Goal: Task Accomplishment & Management: Use online tool/utility

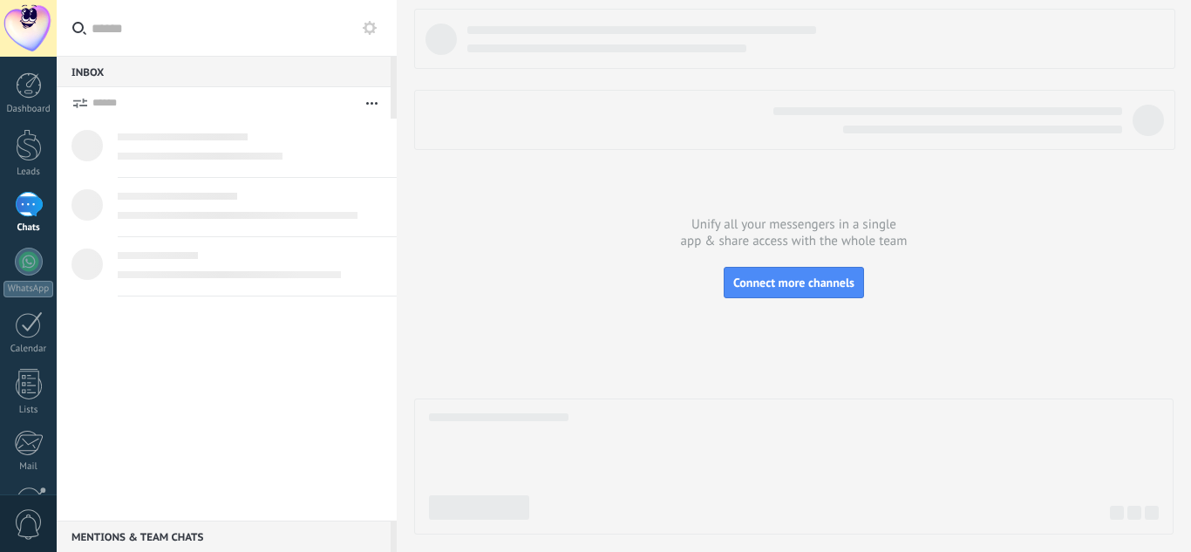
click at [364, 27] on use at bounding box center [370, 28] width 14 height 14
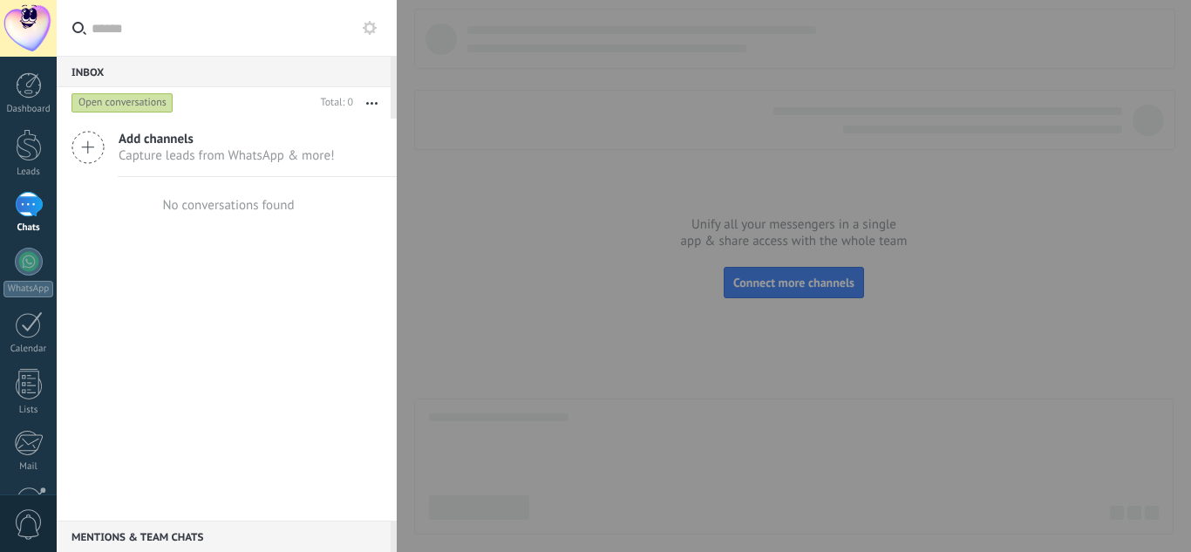
click at [371, 35] on button at bounding box center [369, 27] width 21 height 21
click at [366, 31] on use at bounding box center [370, 28] width 14 height 14
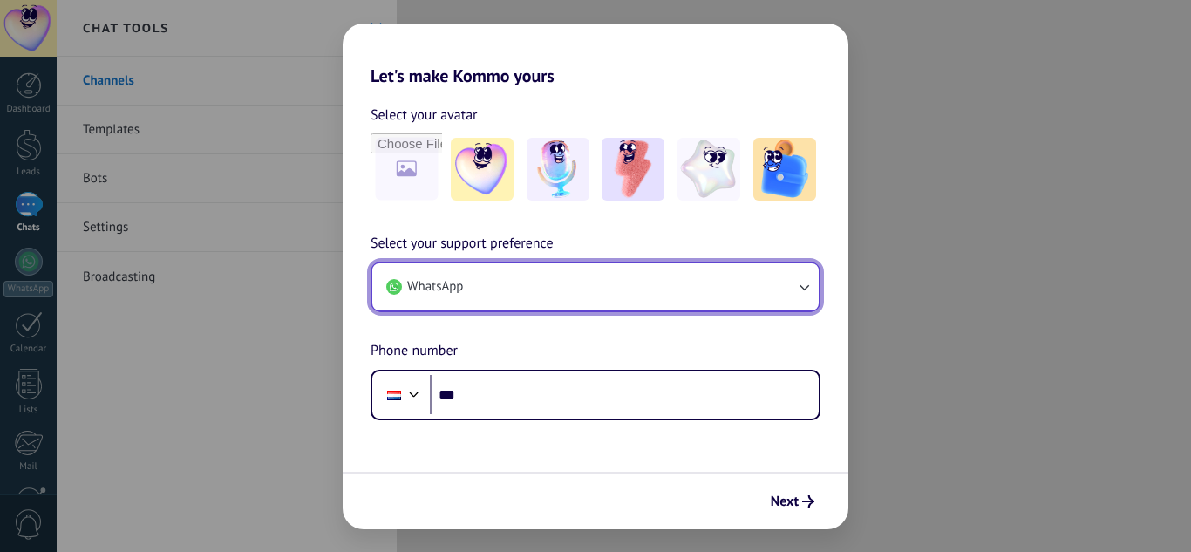
click at [656, 273] on button "WhatsApp" at bounding box center [595, 286] width 446 height 47
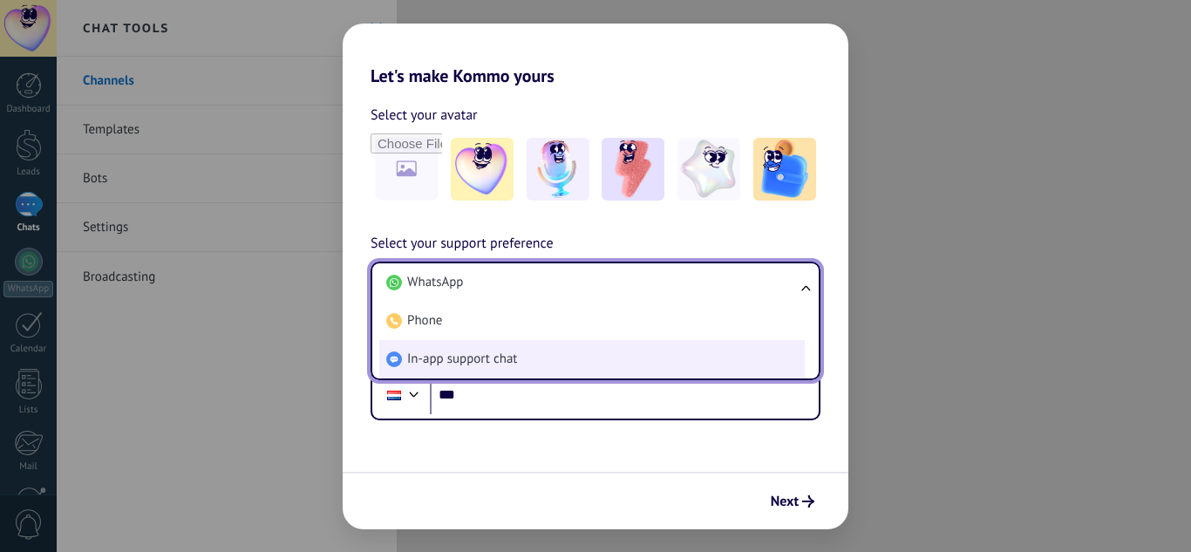
click at [565, 349] on li "In-app support chat" at bounding box center [591, 359] width 425 height 38
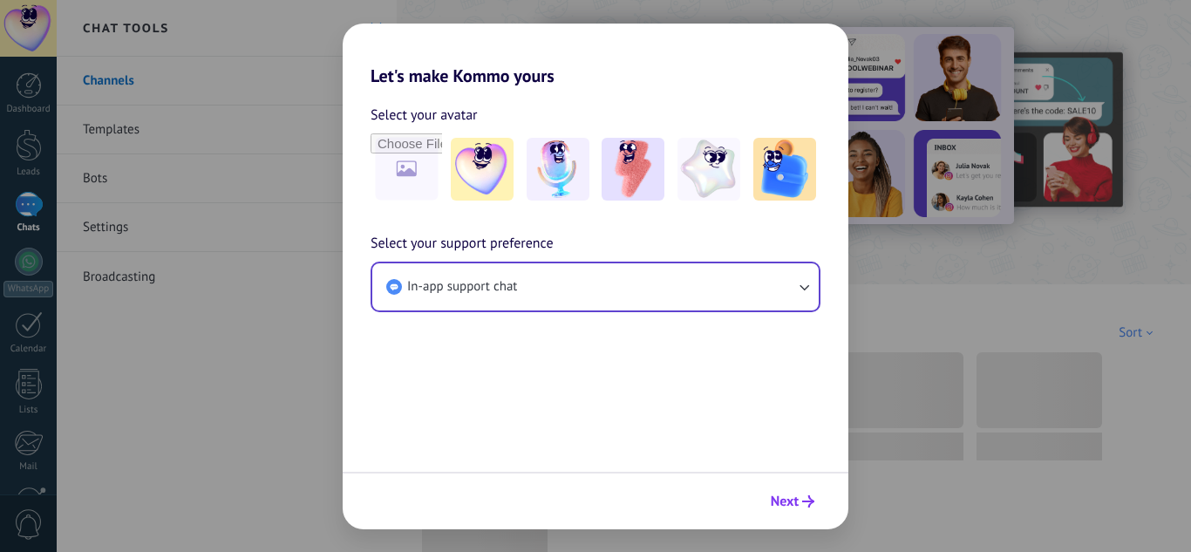
click at [777, 512] on button "Next" at bounding box center [792, 501] width 59 height 30
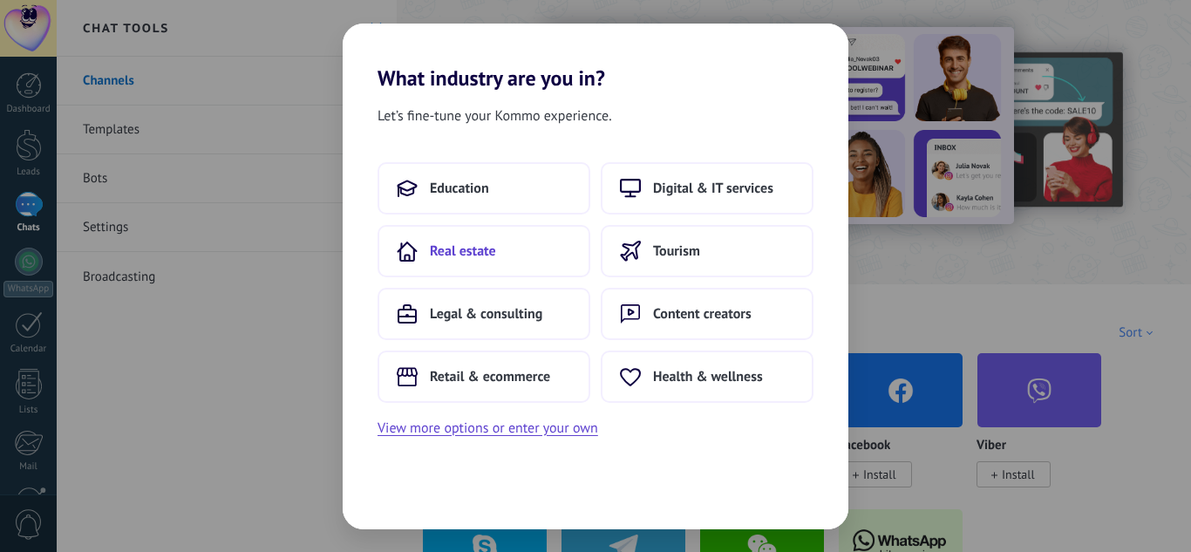
click at [559, 248] on button "Real estate" at bounding box center [483, 251] width 213 height 52
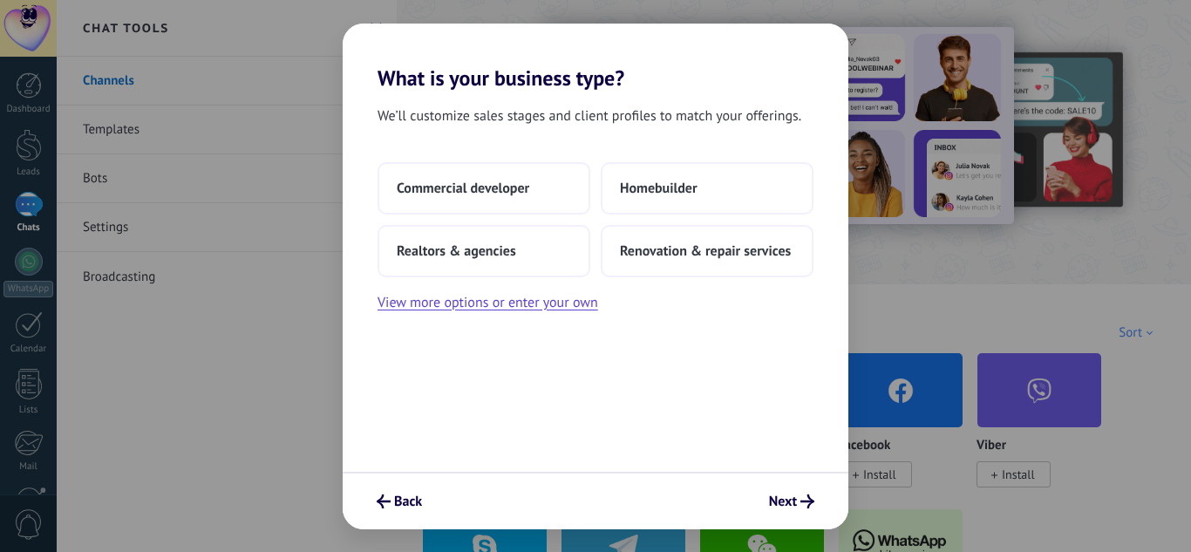
click at [529, 244] on div "Commercial developer Homebuilder Realtors & agencies Renovation & repair servic…" at bounding box center [595, 219] width 436 height 115
click at [562, 277] on button "Realtors & agencies" at bounding box center [483, 251] width 213 height 52
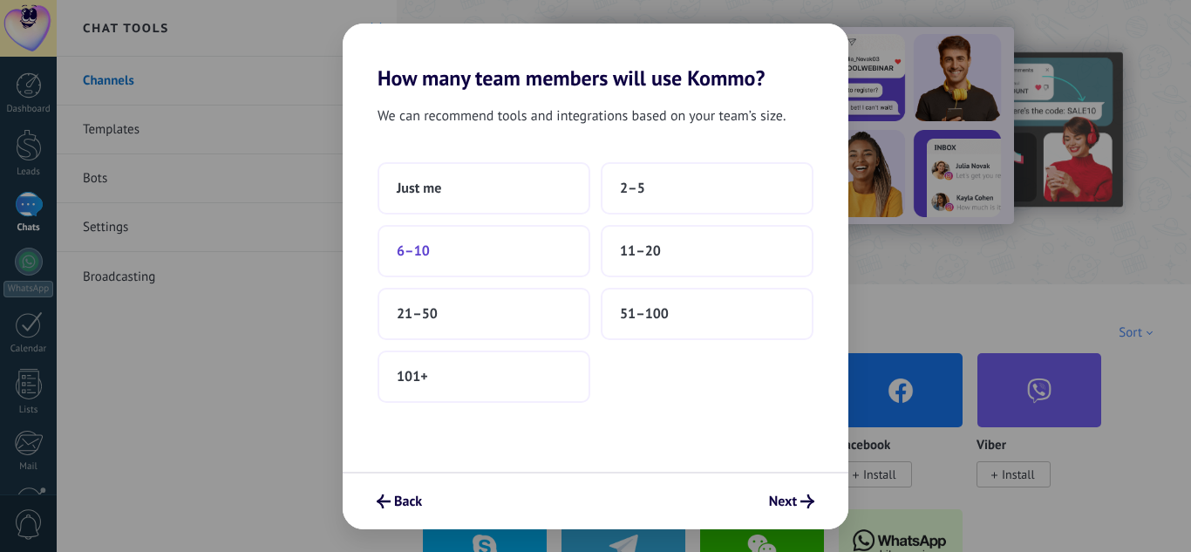
click at [479, 259] on button "6–10" at bounding box center [483, 251] width 213 height 52
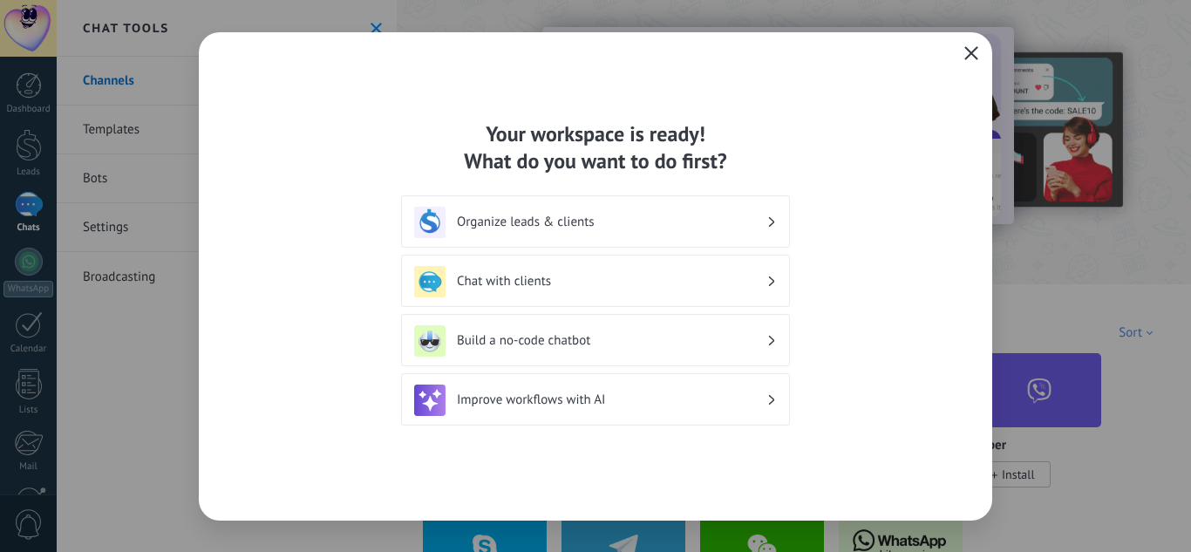
click at [966, 60] on span "button" at bounding box center [971, 54] width 14 height 16
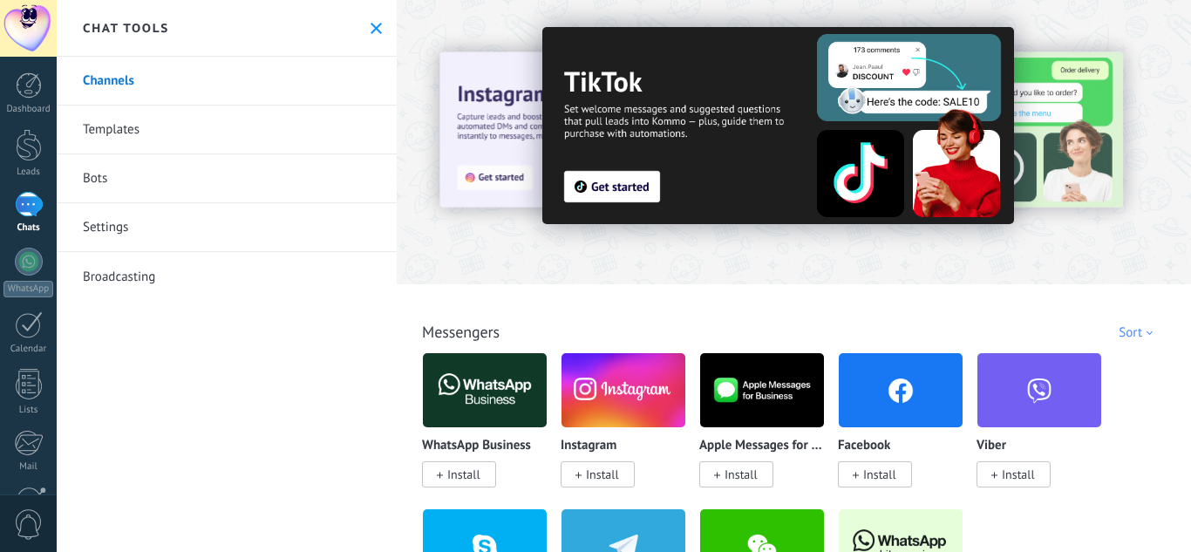
click at [473, 466] on span "Install" at bounding box center [463, 474] width 33 height 16
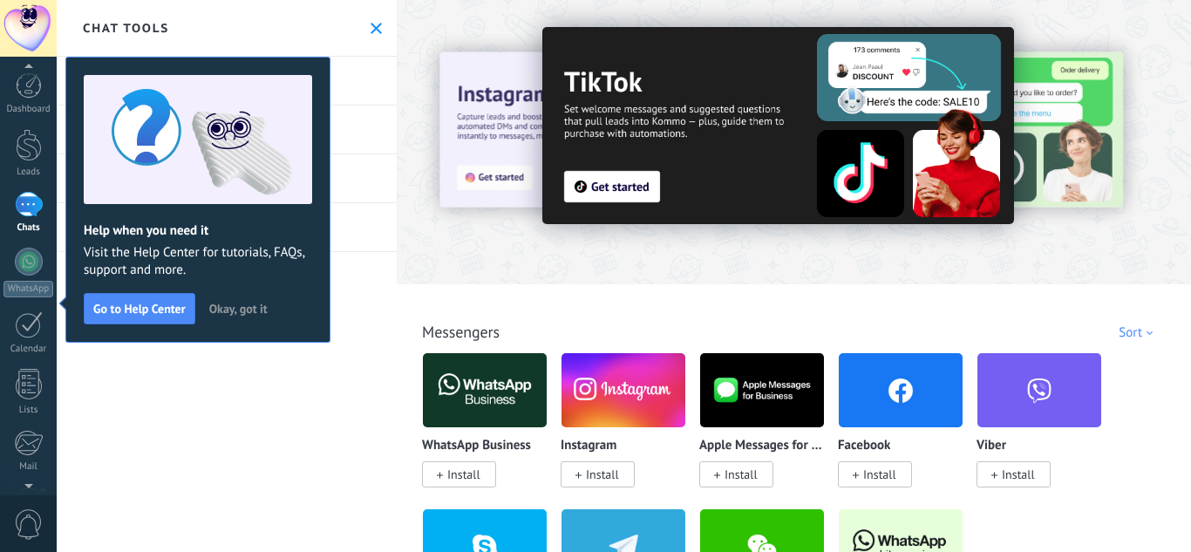
scroll to position [183, 0]
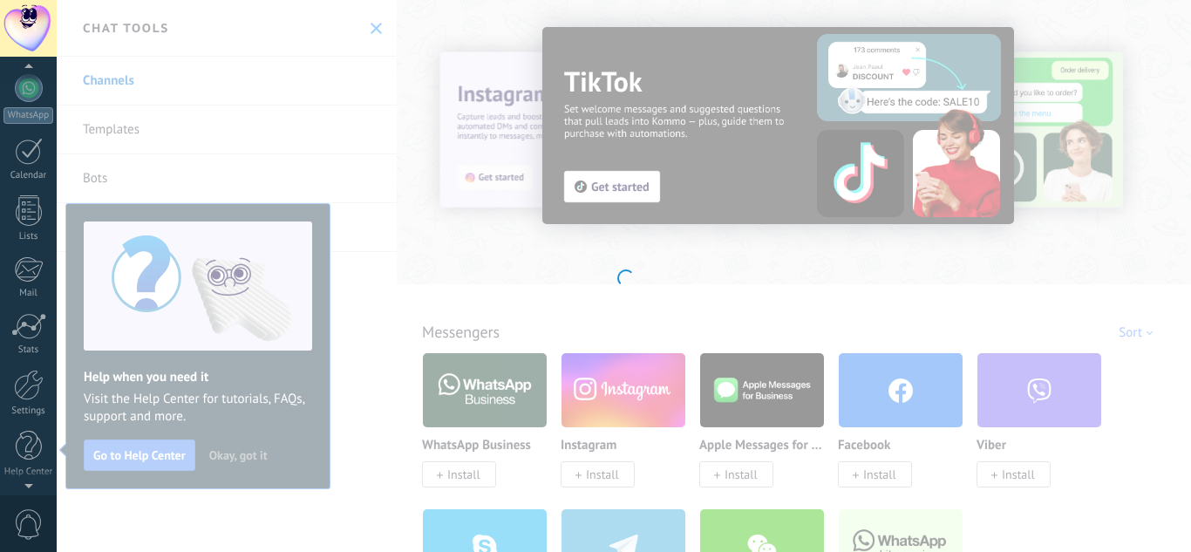
click at [470, 477] on body ".abecls-1,.abecls-2{fill-rule:evenodd}.abecls-2{fill:#fff} .abhcls-1{fill:none}…" at bounding box center [595, 276] width 1191 height 552
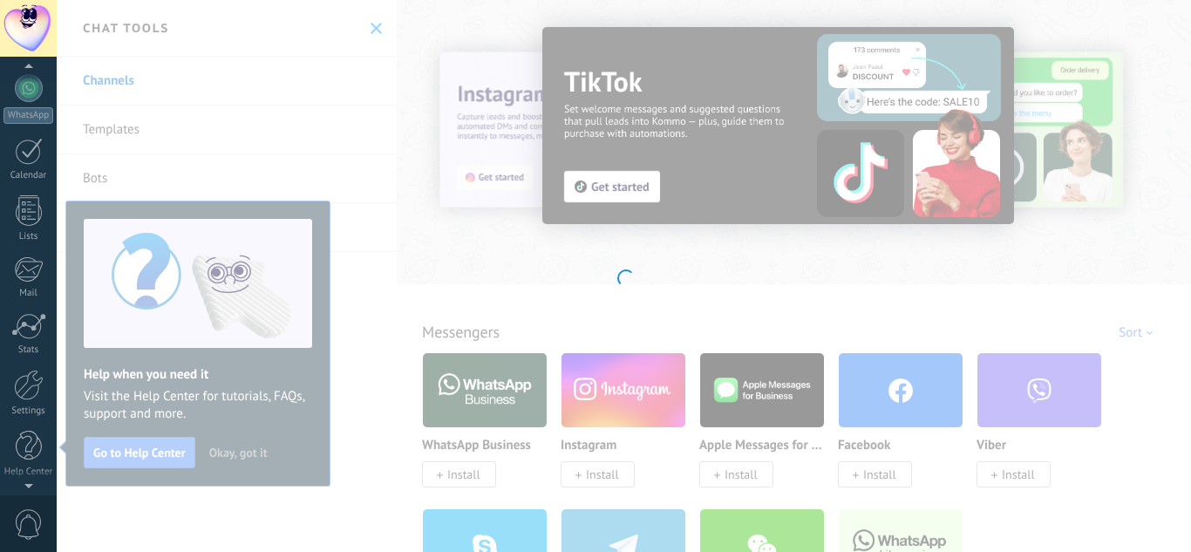
scroll to position [173, 0]
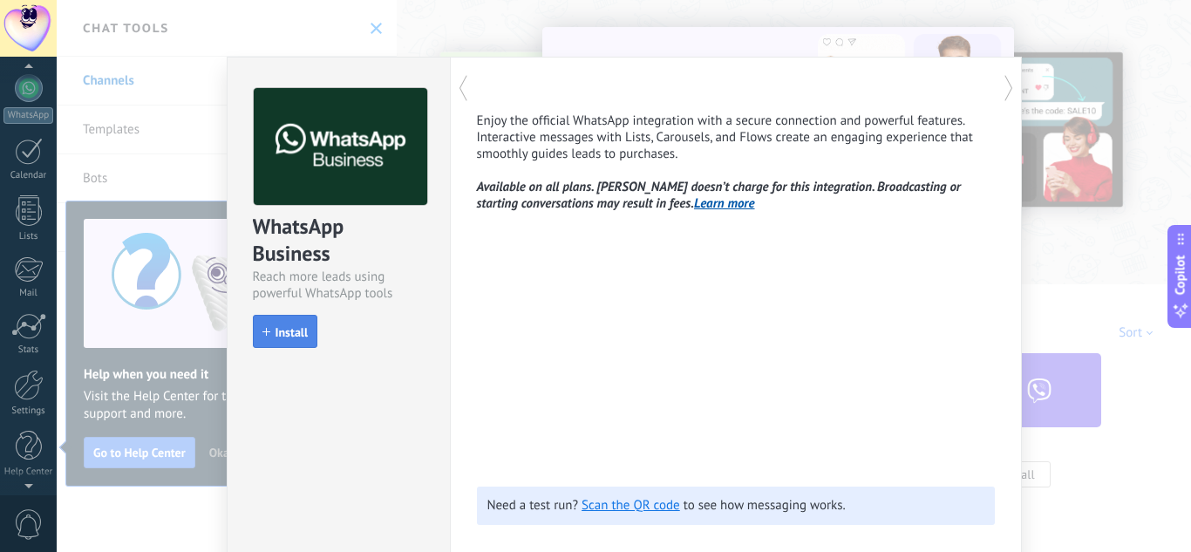
click at [301, 322] on button "Install" at bounding box center [285, 331] width 65 height 33
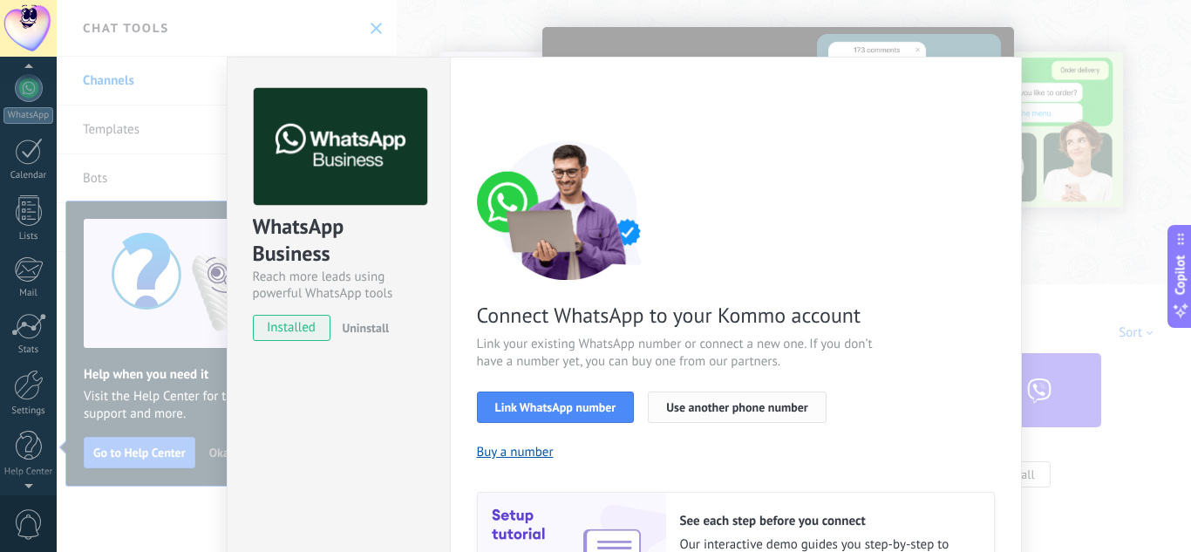
click at [671, 411] on span "Use another phone number" at bounding box center [736, 407] width 141 height 12
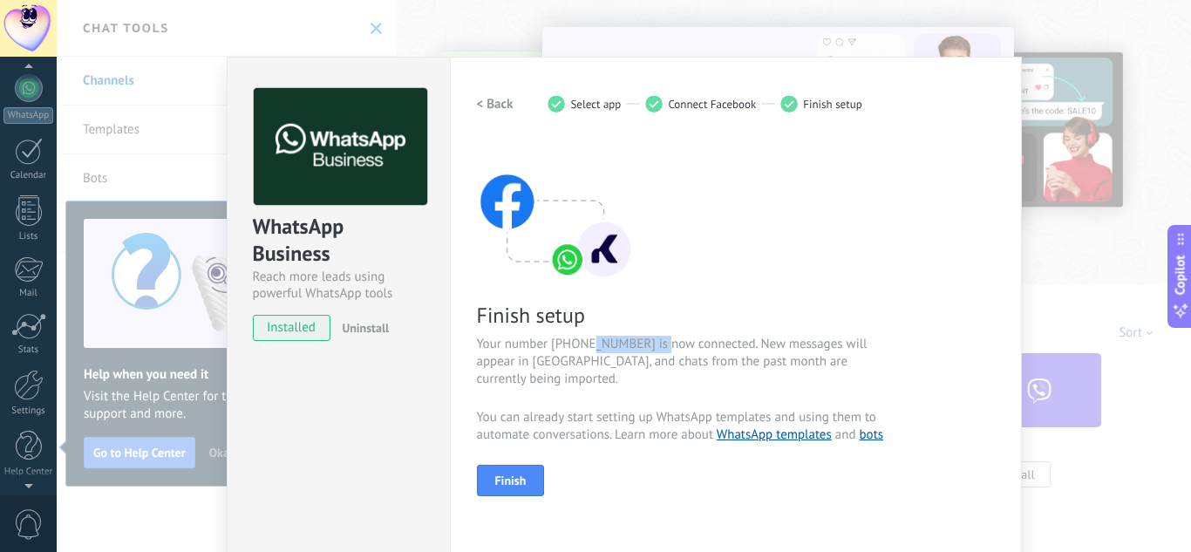
drag, startPoint x: 582, startPoint y: 349, endPoint x: 661, endPoint y: 346, distance: 78.5
click at [661, 346] on span "Your number [PHONE_NUMBER] is now connected. New messages will appear in [GEOGR…" at bounding box center [684, 362] width 415 height 52
copy span "[PHONE_NUMBER]"
click at [529, 479] on button "Finish" at bounding box center [511, 480] width 68 height 31
